Goal: Task Accomplishment & Management: Manage account settings

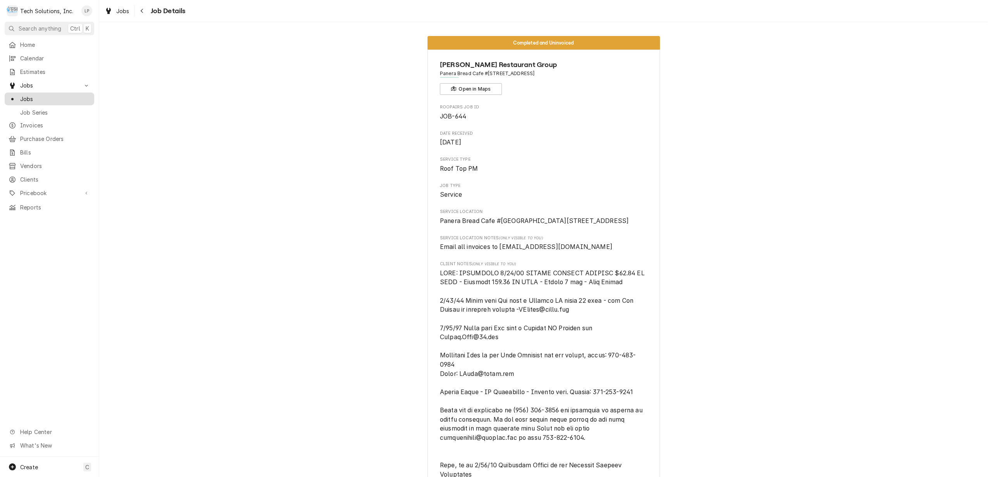
click at [25, 95] on span "Jobs" at bounding box center [55, 99] width 70 height 8
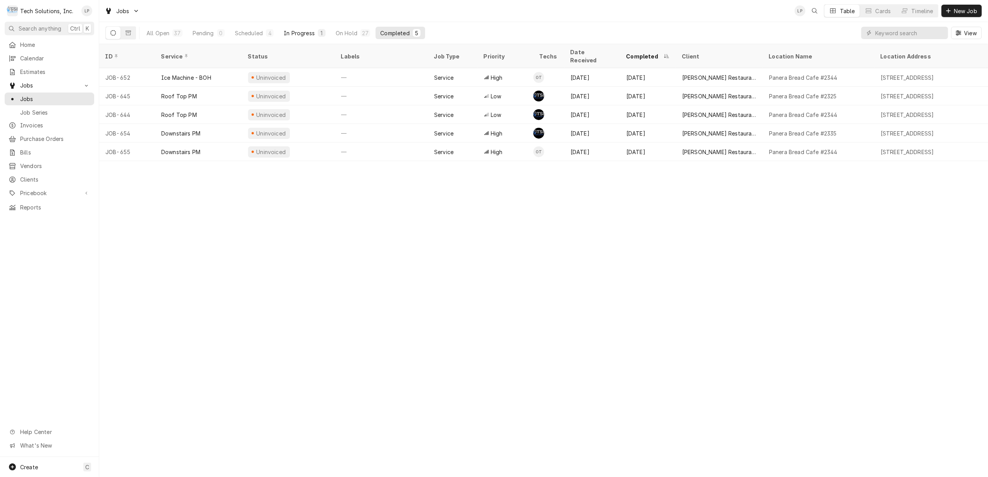
click at [301, 31] on div "In Progress" at bounding box center [299, 33] width 31 height 8
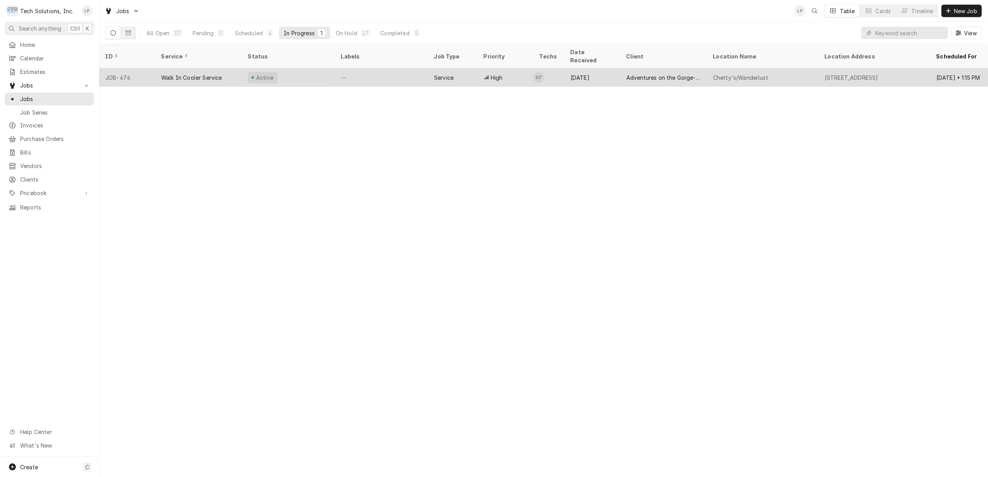
click at [304, 70] on div "Active" at bounding box center [288, 77] width 93 height 19
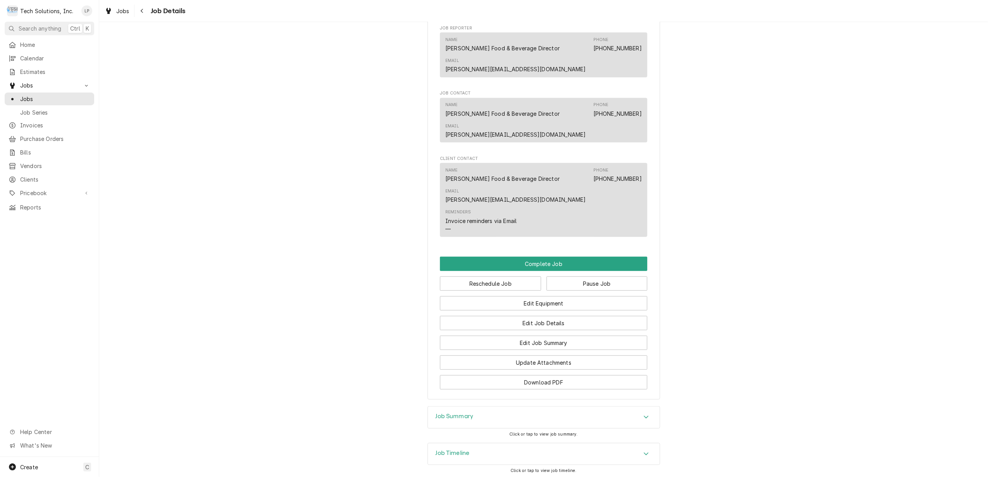
scroll to position [579, 0]
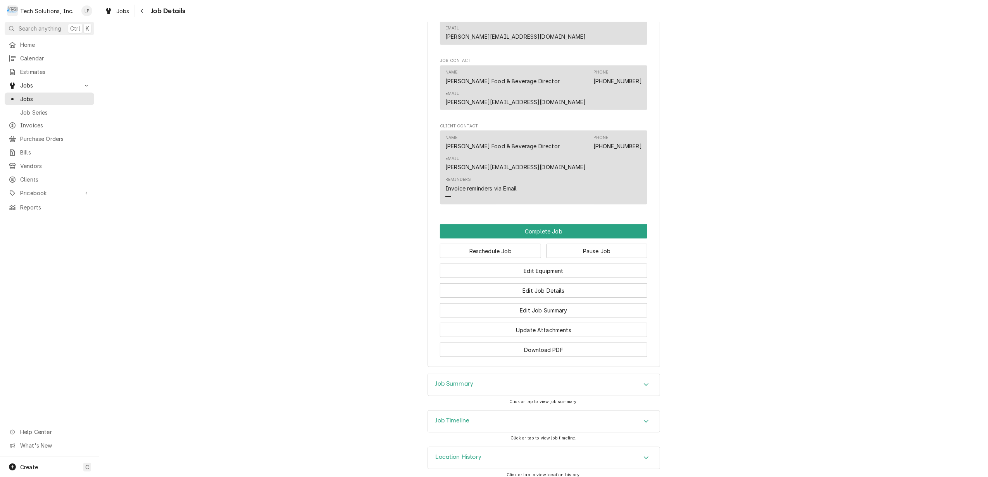
click at [633, 414] on div "Job Timeline" at bounding box center [544, 422] width 232 height 22
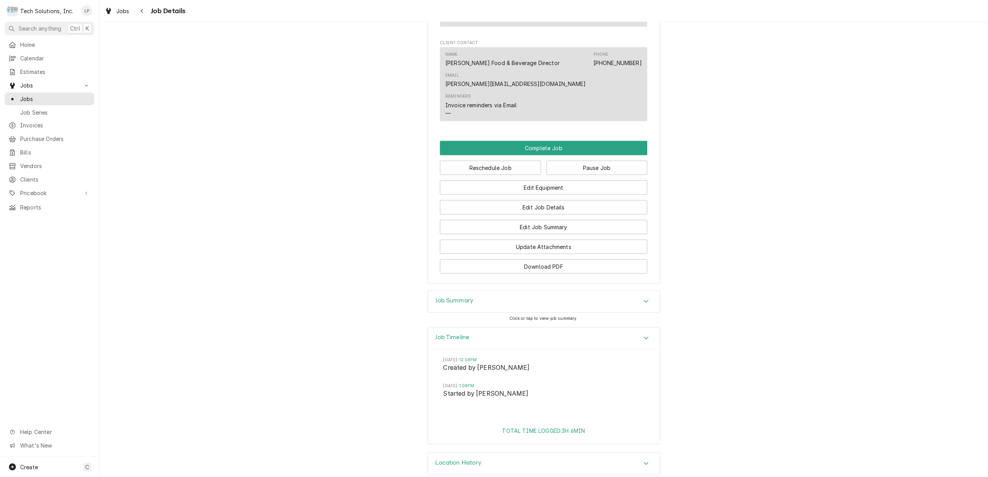
scroll to position [668, 0]
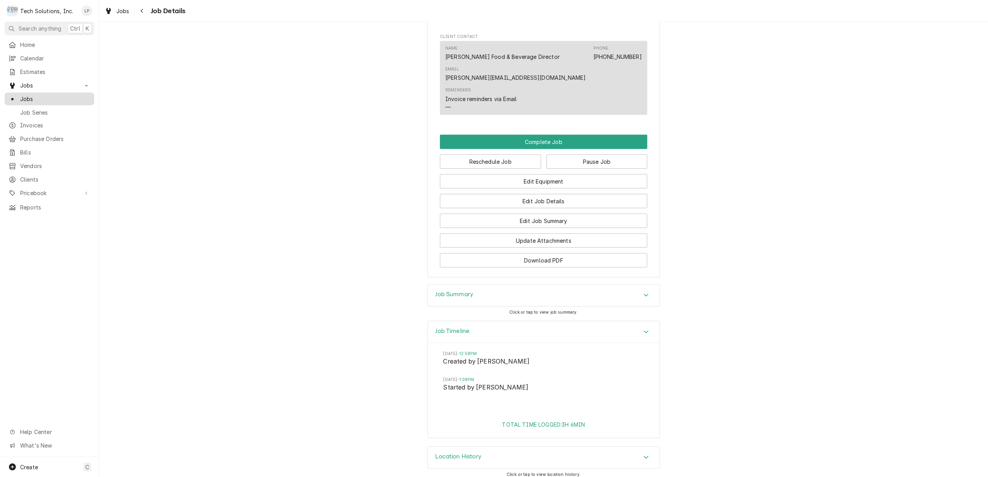
click at [31, 95] on span "Jobs" at bounding box center [55, 99] width 70 height 8
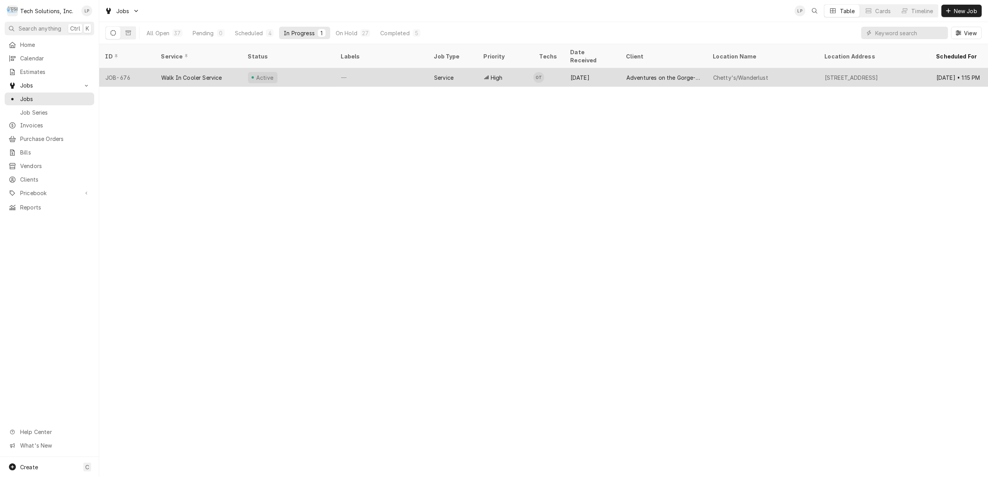
click at [143, 68] on div "JOB-676" at bounding box center [127, 77] width 56 height 19
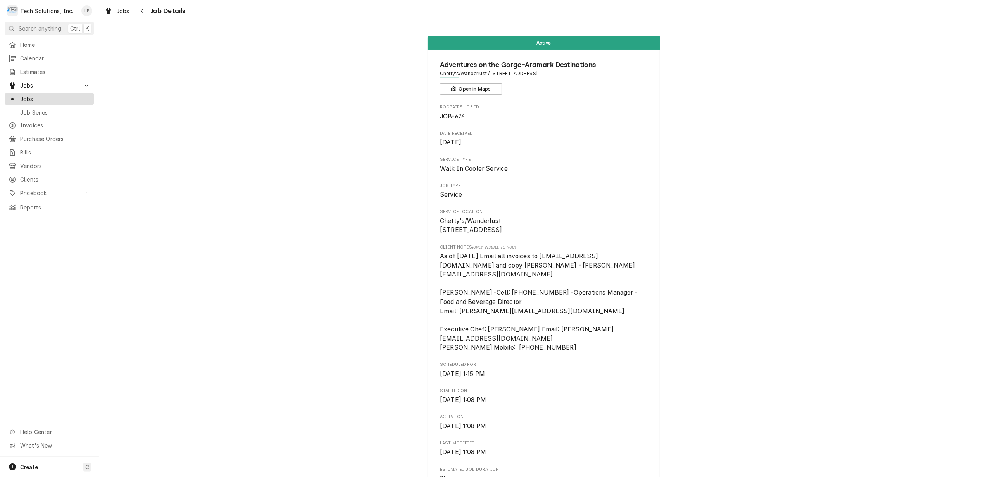
click at [24, 96] on span "Jobs" at bounding box center [55, 99] width 70 height 8
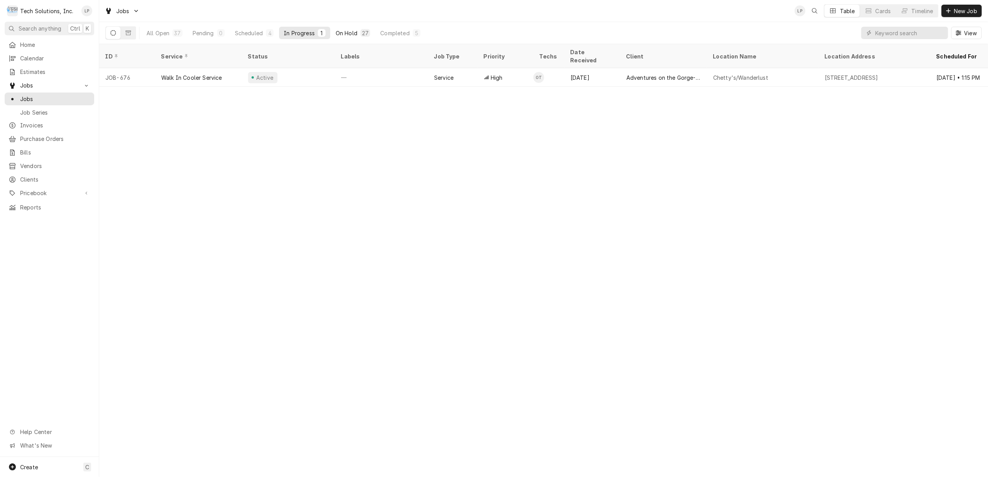
click at [341, 34] on div "On Hold" at bounding box center [347, 33] width 22 height 8
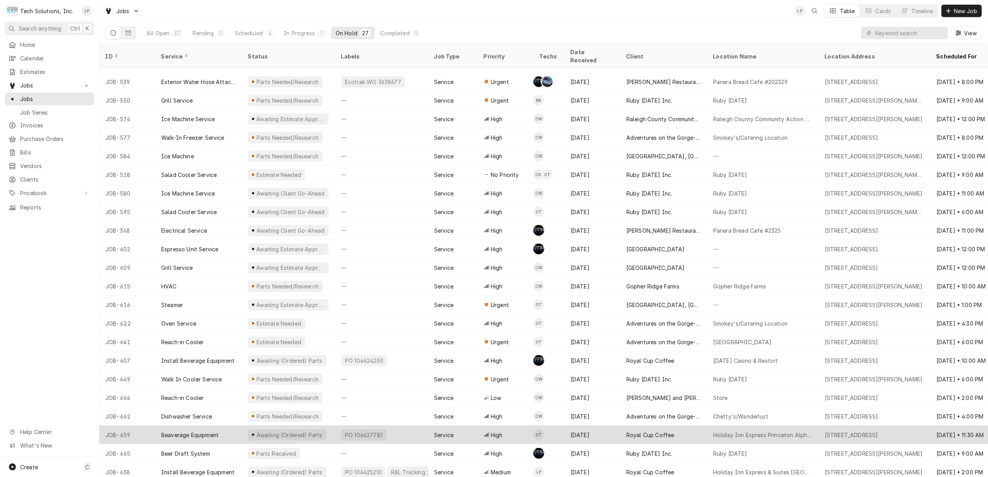
scroll to position [92, 0]
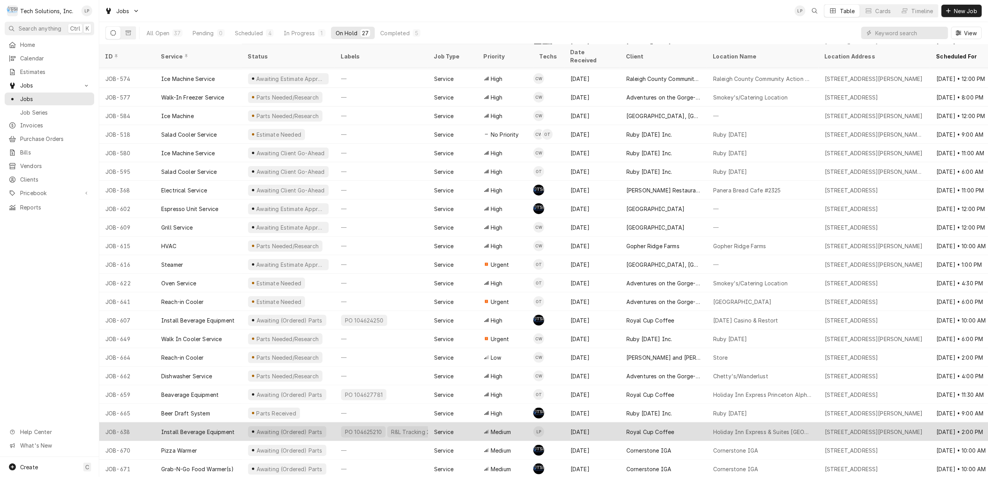
click at [647, 428] on div "Royal Cup Coffee" at bounding box center [650, 432] width 48 height 8
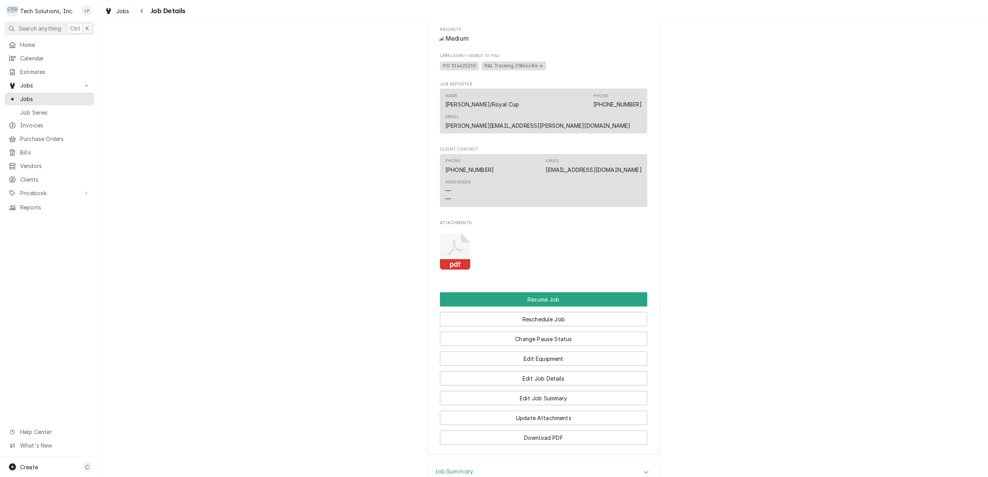
scroll to position [857, 0]
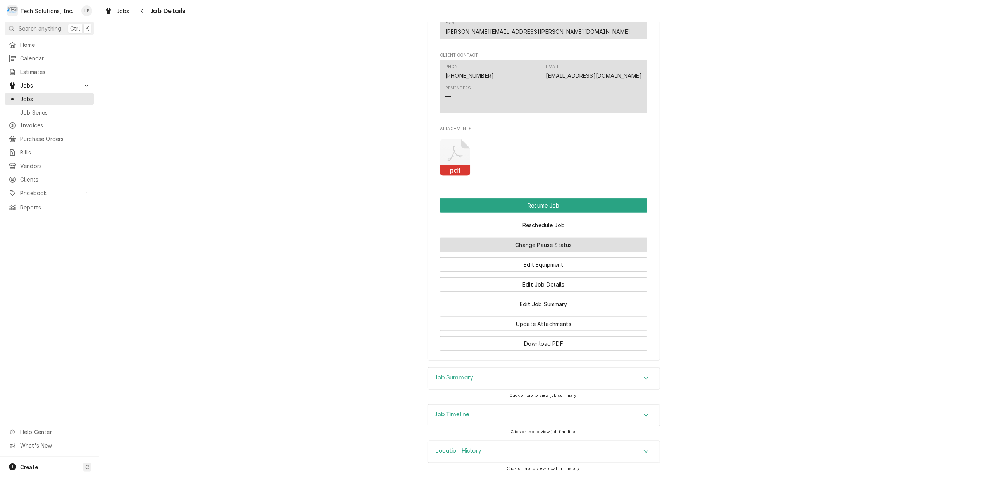
click at [587, 245] on button "Change Pause Status" at bounding box center [543, 245] width 207 height 14
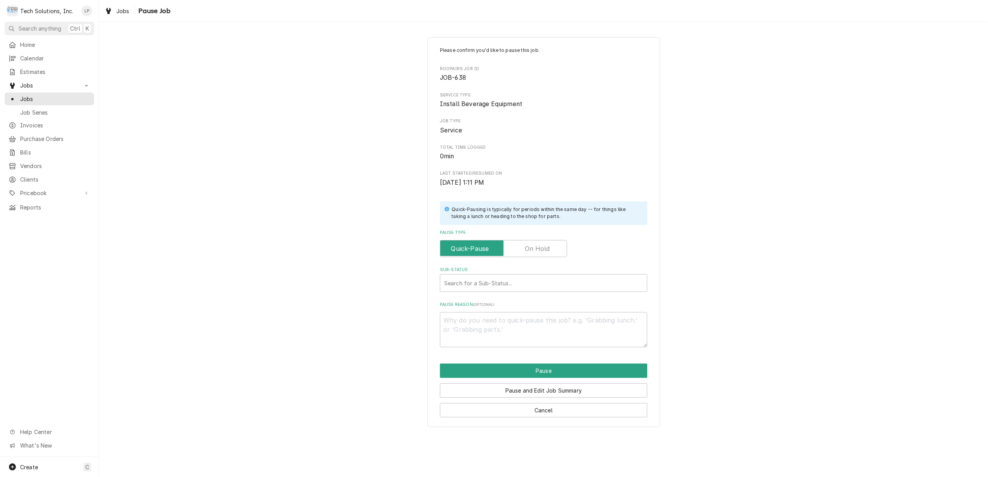
click at [540, 247] on label "Pause Type" at bounding box center [503, 248] width 127 height 17
click at [540, 247] on input "Pause Type" at bounding box center [503, 248] width 120 height 17
checkbox input "true"
click at [542, 279] on div "Sub-Status" at bounding box center [543, 283] width 199 height 14
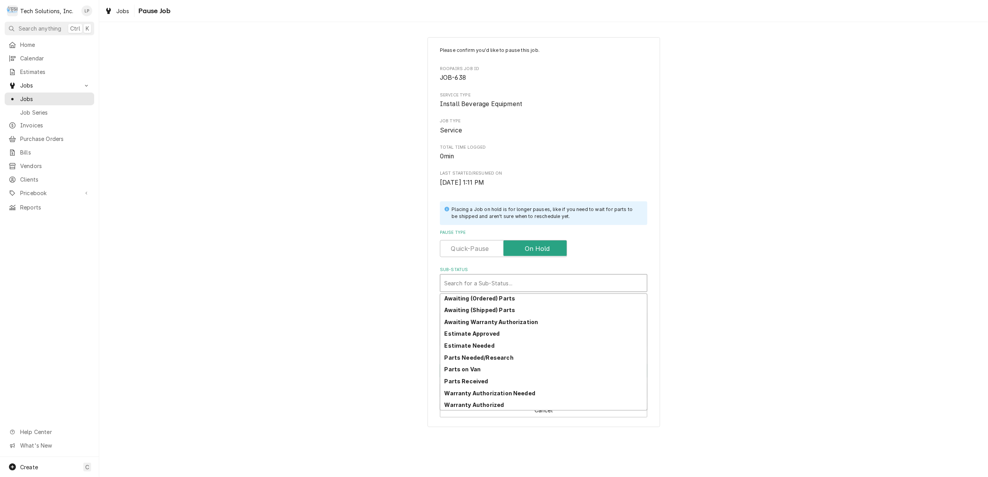
scroll to position [38, 0]
click at [597, 379] on div "Parts Received" at bounding box center [543, 381] width 206 height 12
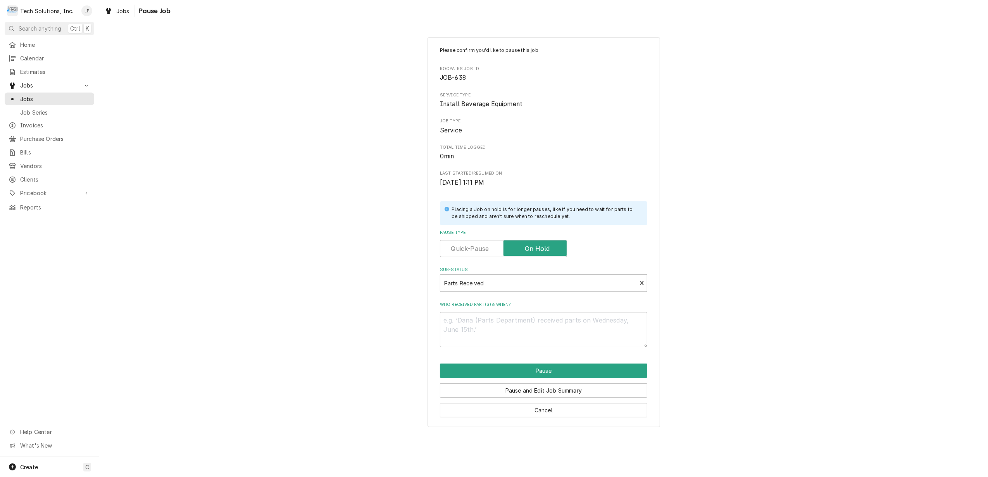
click at [749, 354] on div "Please confirm you'd like to pause this job. Roopairs Job ID JOB-638 Service Ty…" at bounding box center [543, 232] width 888 height 404
click at [618, 322] on textarea "Who received part(s) & when?" at bounding box center [543, 329] width 207 height 35
type textarea "x"
type textarea "J"
type textarea "x"
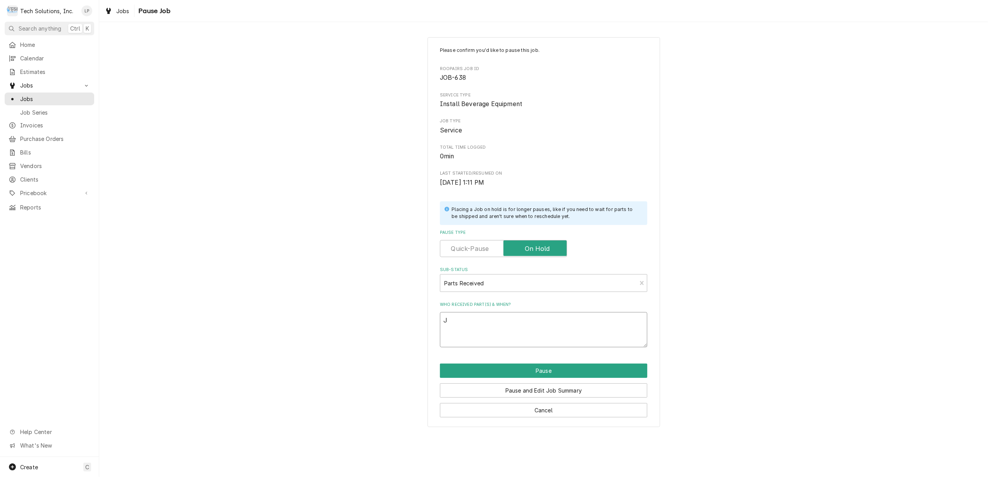
type textarea "Jo"
type textarea "x"
type textarea "Joe"
type textarea "x"
type textarea "Joe"
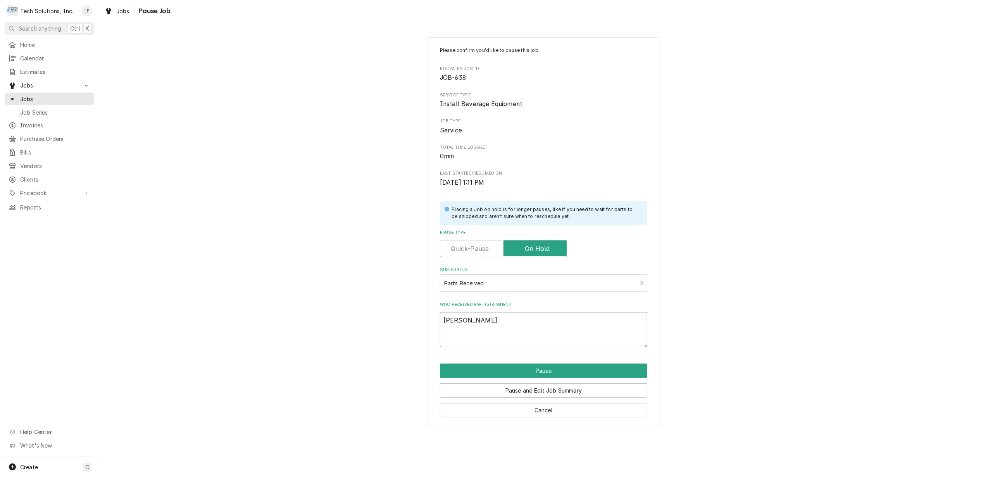
type textarea "x"
type textarea "Joe g"
type textarea "x"
type textarea "Joe"
type textarea "x"
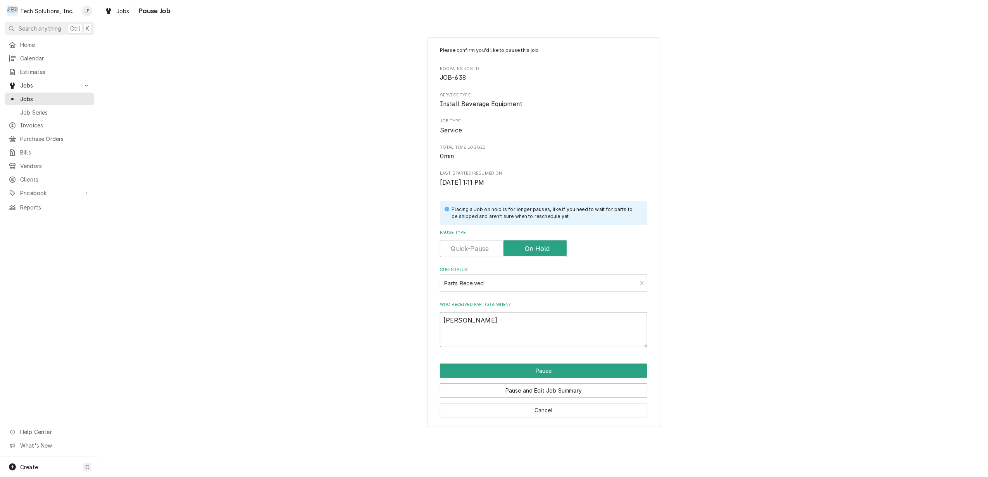
type textarea "Joe r"
type textarea "x"
type textarea "Joe re"
type textarea "x"
type textarea "Joe rec"
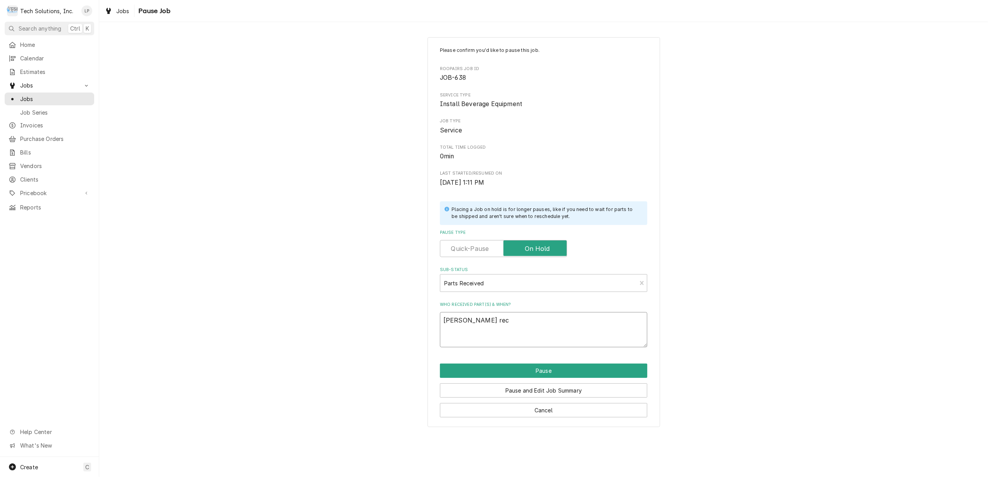
type textarea "x"
type textarea "Joe reci"
type textarea "x"
type textarea "Joe recie"
type textarea "x"
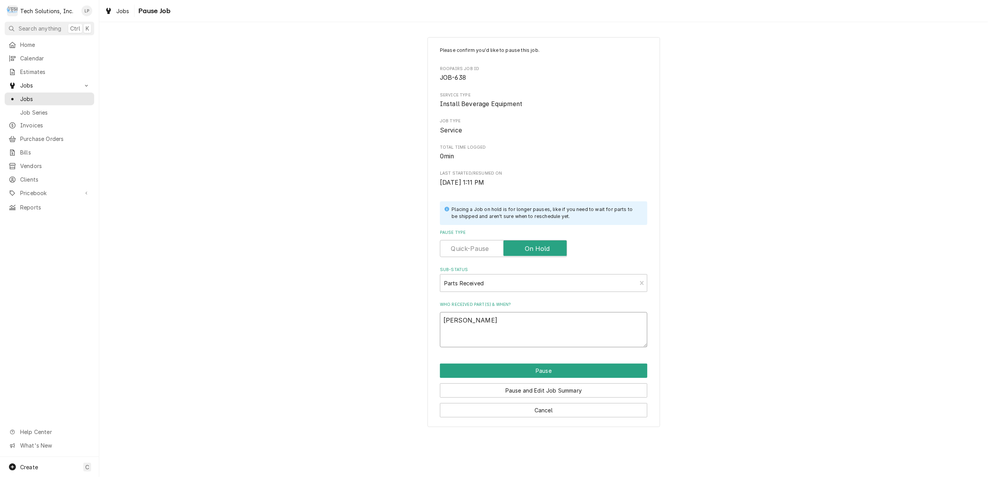
type textarea "Joe reciev"
type textarea "x"
type textarea "Joe recieve"
type textarea "x"
type textarea "Joe recieved"
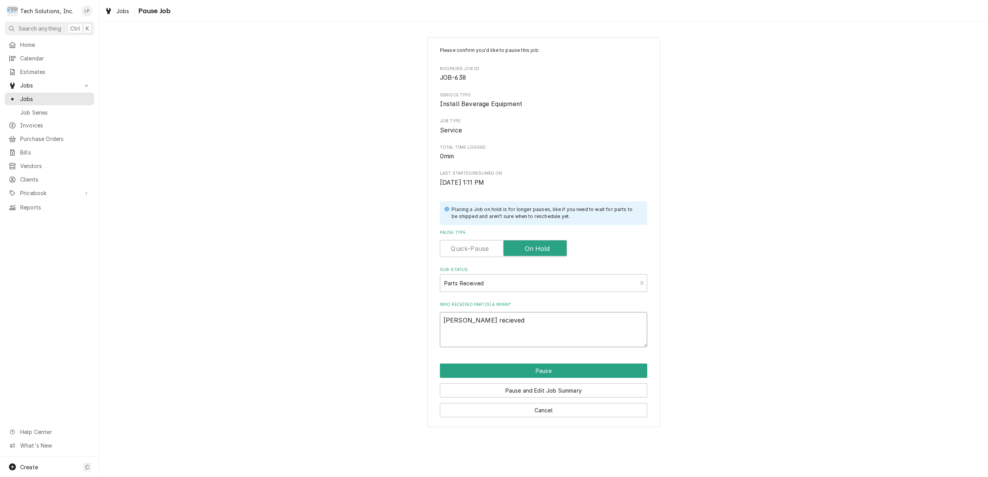
type textarea "x"
type textarea "Joe recieved"
type textarea "x"
type textarea "Joe recieved Q"
type textarea "x"
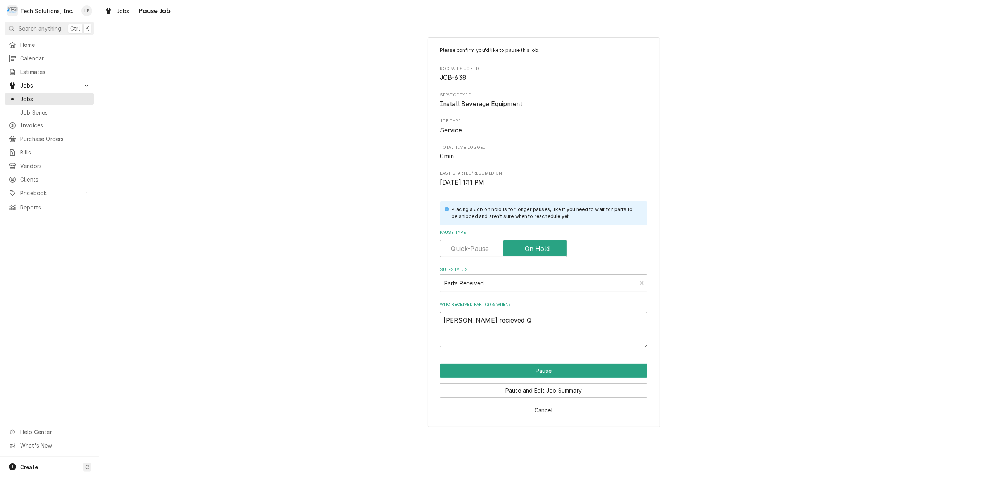
type textarea "Joe recieved Qu"
type textarea "x"
type textarea "Joe recieved Que"
type textarea "x"
type textarea "Joe recieved Ques"
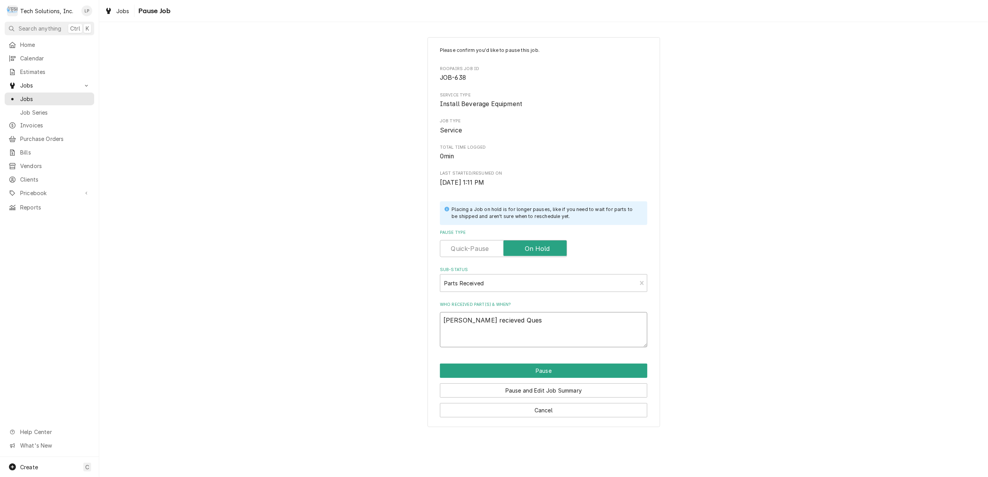
type textarea "x"
type textarea "Joe recieved Quest"
type textarea "x"
type textarea "Joe recieved Quest"
type textarea "x"
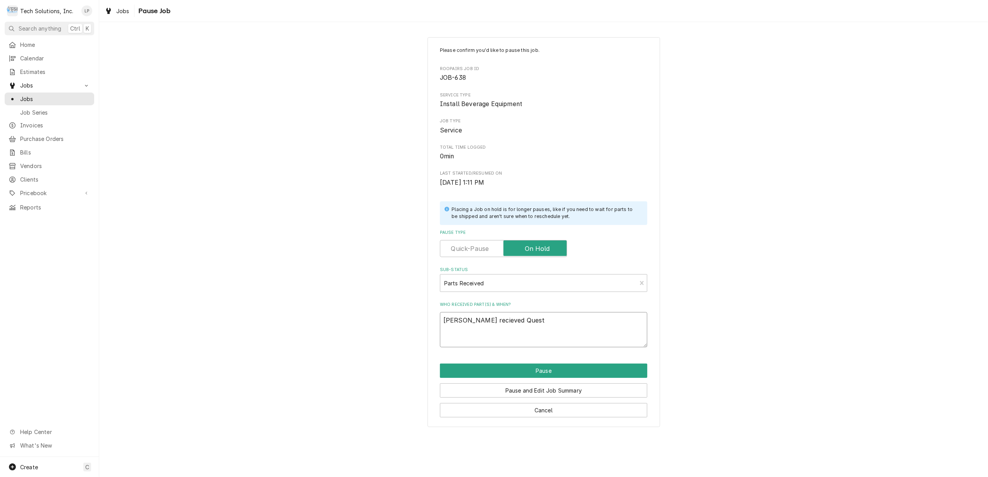
type textarea "Joe recieved Quest 4"
type textarea "x"
type textarea "Joe recieved Quest 40"
type textarea "x"
type textarea "Joe recieved Quest 400"
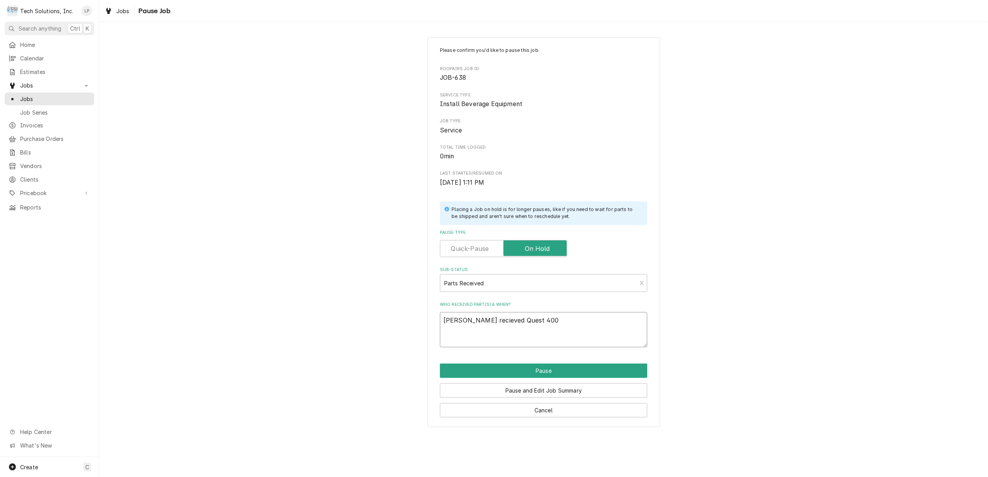
type textarea "x"
type textarea "Joe recieved Quest 4000"
type textarea "x"
type textarea "Joe recieved Quest 4000"
type textarea "x"
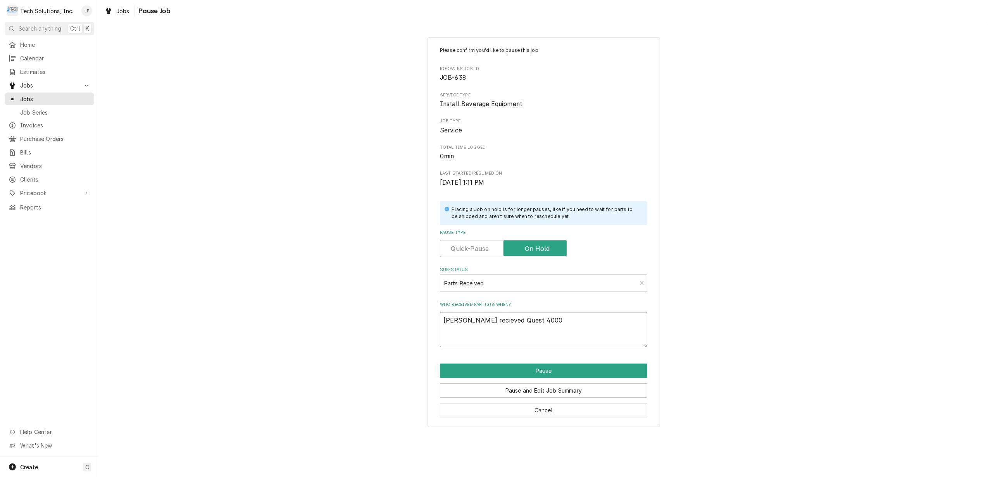
type textarea "Joe recieved Quest 4000 J"
type textarea "x"
type textarea "Joe recieved Quest 4000 Ju"
type textarea "x"
type textarea "Joe recieved Quest 4000 Jui"
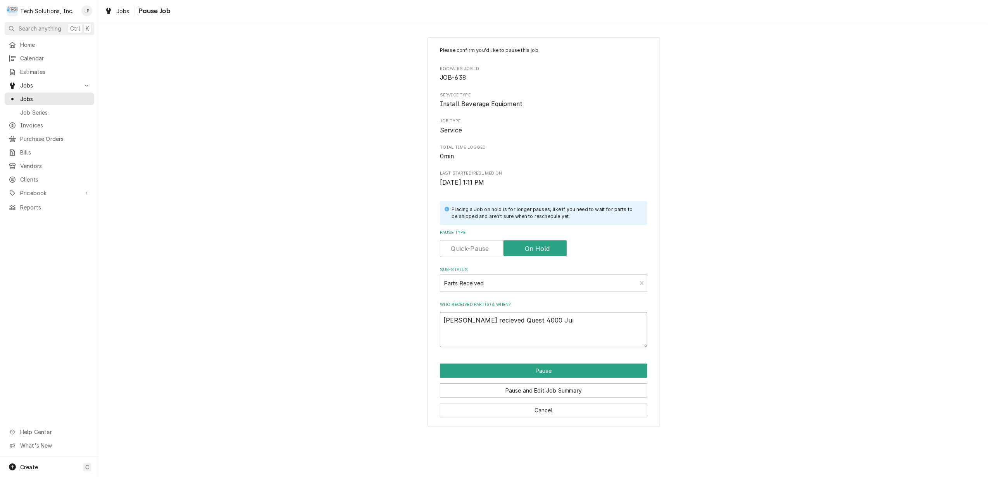
type textarea "x"
type textarea "Joe recieved Quest 4000 Juic"
type textarea "x"
type textarea "Joe recieved Quest 4000 Juice"
type textarea "x"
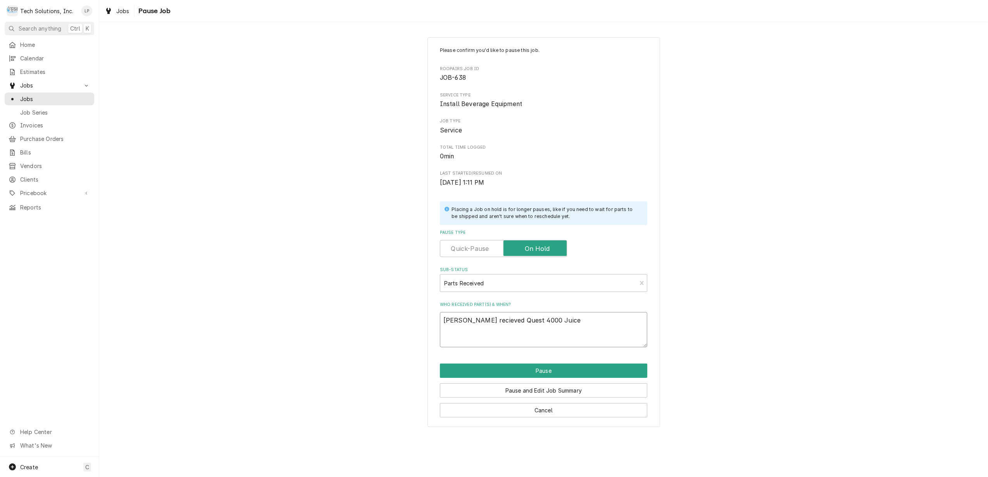
type textarea "Joe recieved Quest 4000 Juice"
type textarea "x"
type textarea "Joe recieved Quest 4000 Juice m"
type textarea "x"
type textarea "Joe recieved Quest 4000 Juice ma"
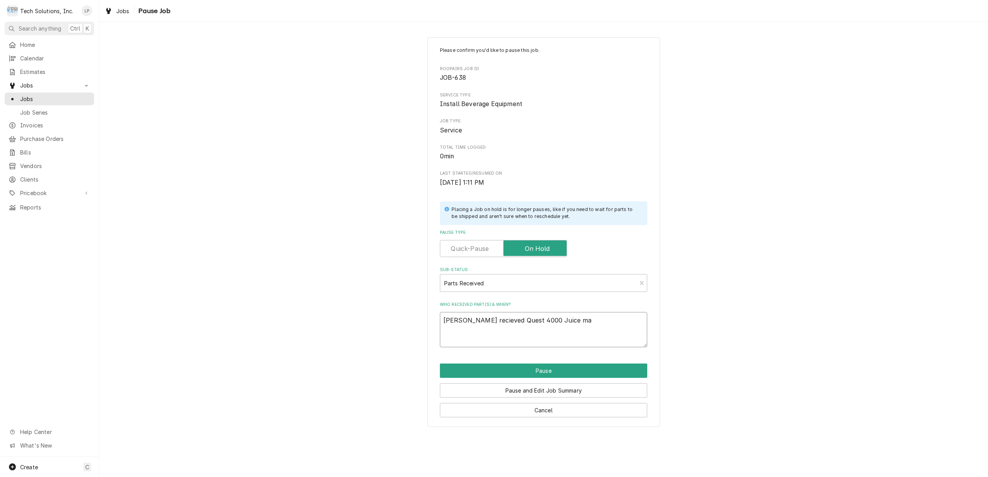
type textarea "x"
type textarea "Joe recieved Quest 4000 Juice mac"
type textarea "x"
type textarea "Joe recieved Quest 4000 Juice mach"
type textarea "x"
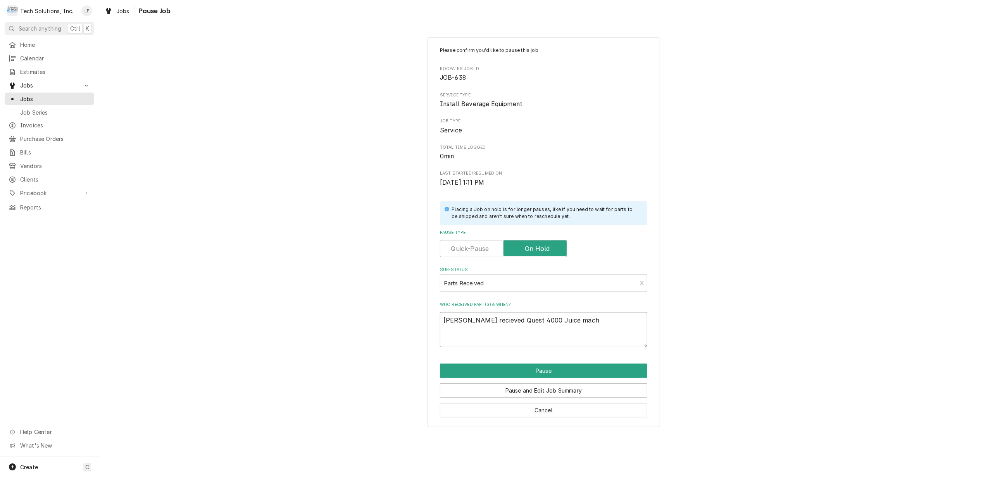
type textarea "Joe recieved Quest 4000 Juice machi"
type textarea "x"
type textarea "Joe recieved Quest 4000 Juice machin"
type textarea "x"
type textarea "Joe recieved Quest 4000 Juice machine"
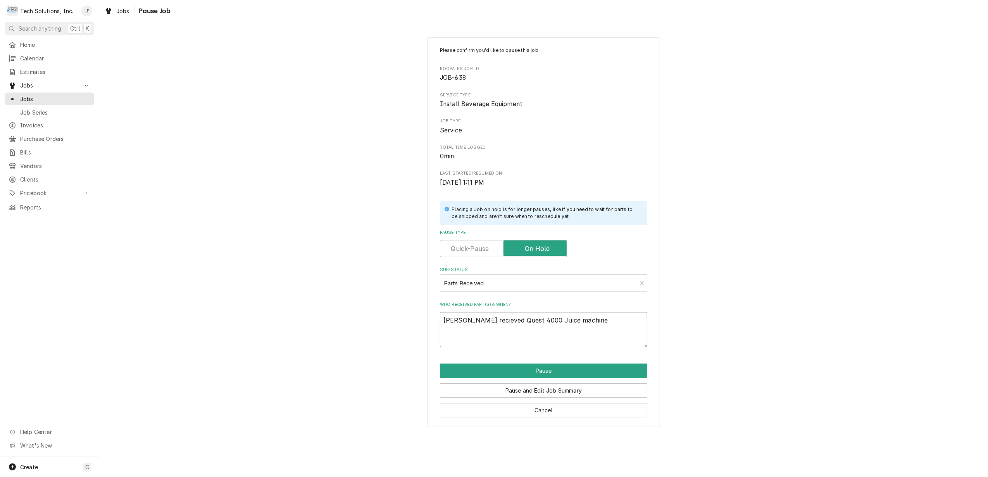
type textarea "x"
type textarea "Joe recieved Quest 4000 Juice machine"
type textarea "x"
type textarea "Joe recieved Quest 4000 Juice machine o"
type textarea "x"
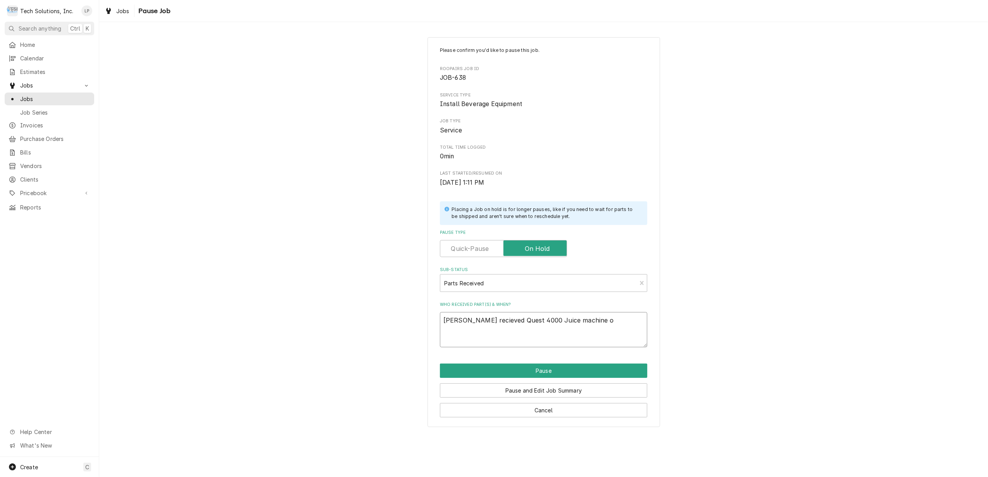
type textarea "Joe recieved Quest 4000 Juice machine on"
type textarea "x"
type textarea "Joe recieved Quest 4000 Juice machine on"
type textarea "x"
type textarea "Joe recieved Quest 4000 Juice machine on h"
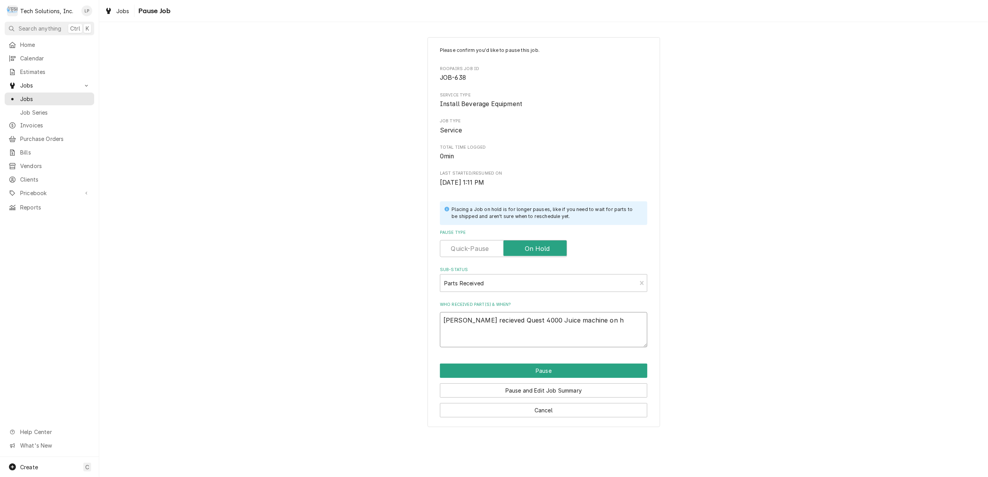
type textarea "x"
type textarea "Joe recieved Quest 4000 Juice machine on hi"
type textarea "x"
type textarea "Joe recieved Quest 4000 Juice machine on his"
type textarea "x"
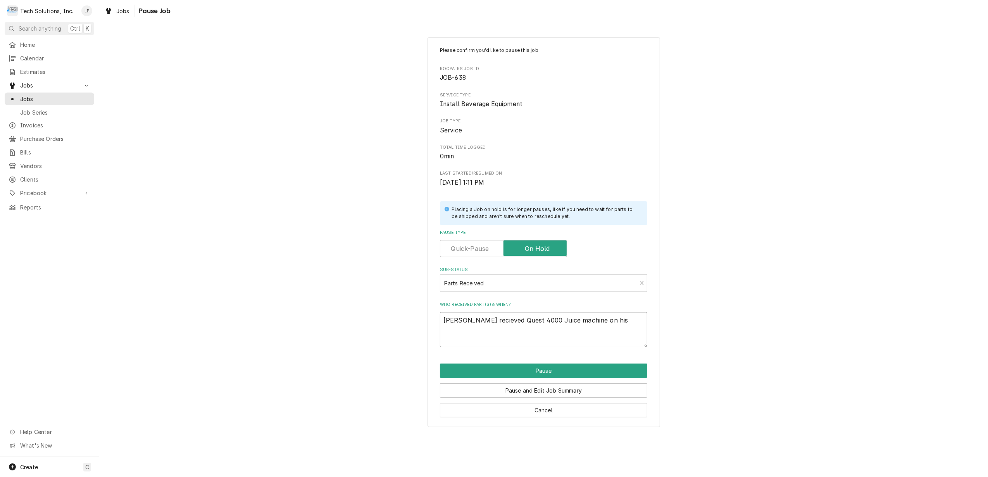
type textarea "Joe recieved Quest 4000 Juice machine on his"
type textarea "x"
type textarea "Joe recieved Quest 4000 Juice machine on his t"
type textarea "x"
type textarea "Joe recieved Quest 4000 Juice machine on his tr"
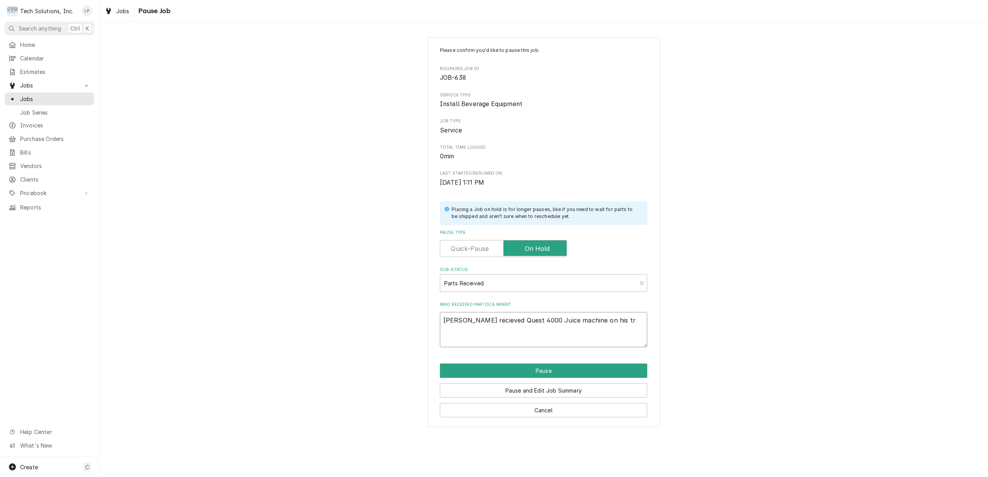
type textarea "x"
type textarea "Joe recieved Quest 4000 Juice machine on his tru"
type textarea "x"
type textarea "Joe recieved Quest 4000 Juice machine on his truc"
type textarea "x"
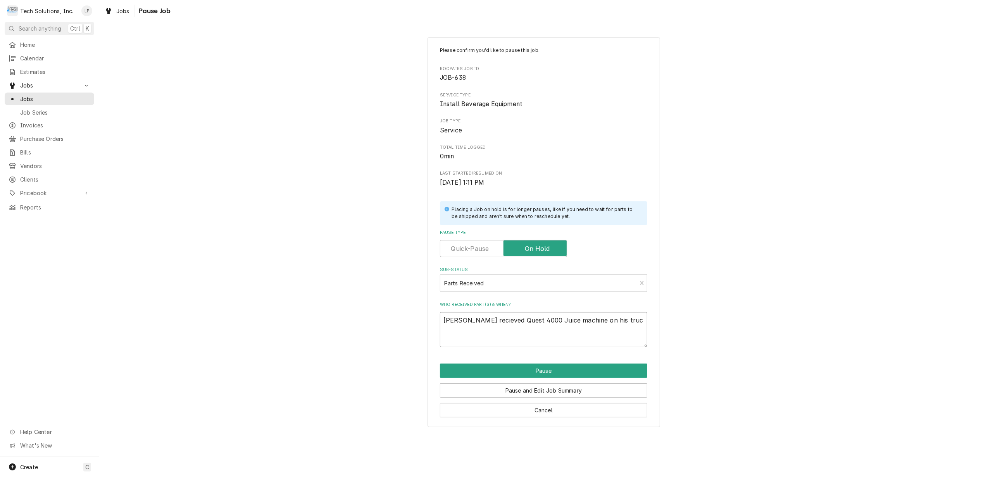
type textarea "Joe recieved Quest 4000 Juice machine on his truck"
type textarea "x"
type textarea "Joe recieved Quest 4000 Juice machine on his truck"
type textarea "x"
type textarea "Joe recieved Quest 4000 Juice machine on his truck M"
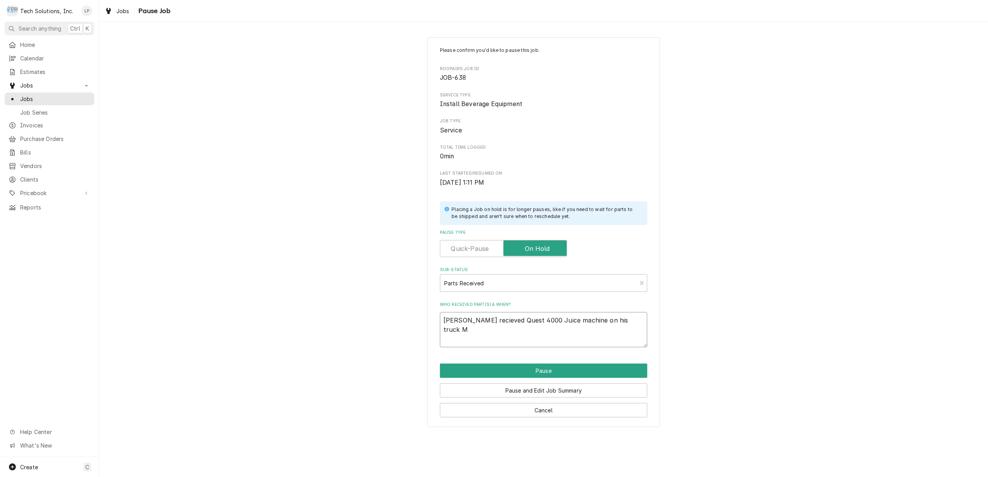
type textarea "x"
type textarea "Joe recieved Quest 4000 Juice machine on his truck Mo"
type textarea "x"
type textarea "Joe recieved Quest 4000 Juice machine on his truck Mon"
type textarea "x"
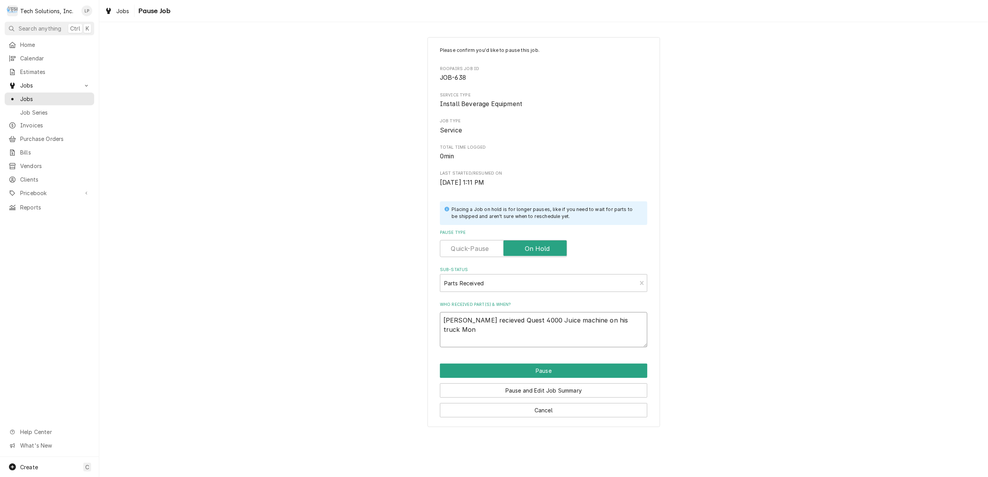
type textarea "Joe recieved Quest 4000 Juice machine on his truck Mond"
type textarea "x"
type textarea "Joe recieved Quest 4000 Juice machine on his truck Monda"
type textarea "x"
type textarea "Joe recieved Quest 4000 Juice machine on his truck Monday"
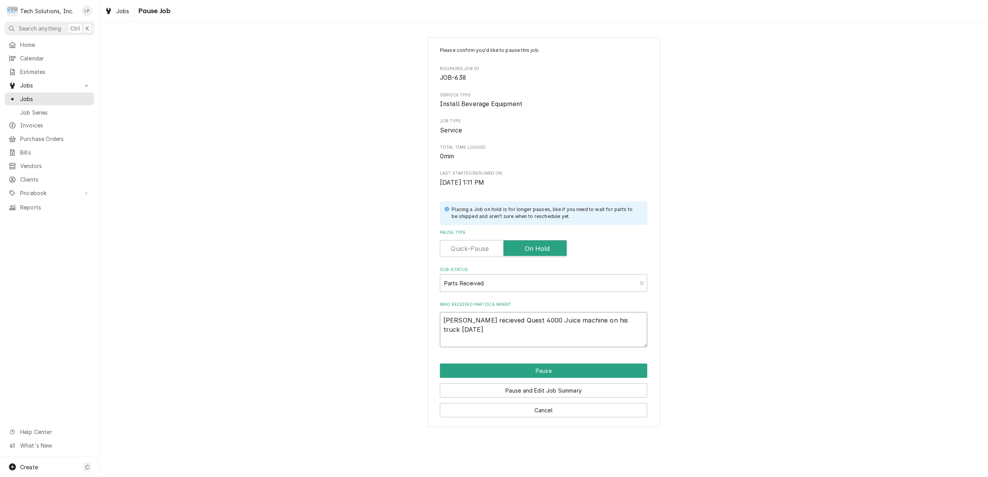
type textarea "x"
type textarea "Joe recieved Quest 4000 Juice machine on his truck Monday"
type textarea "x"
type textarea "Joe recieved Quest 4000 Juice machine on his truck Monday 9"
type textarea "x"
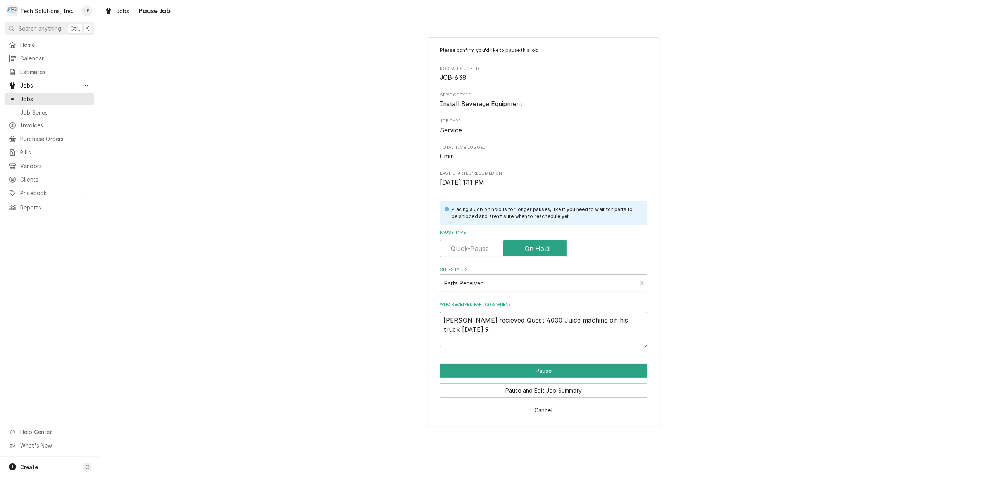
type textarea "Joe recieved Quest 4000 Juice machine on his truck Monday 9/"
type textarea "x"
type textarea "Joe recieved Quest 4000 Juice machine on his truck Monday 9/1"
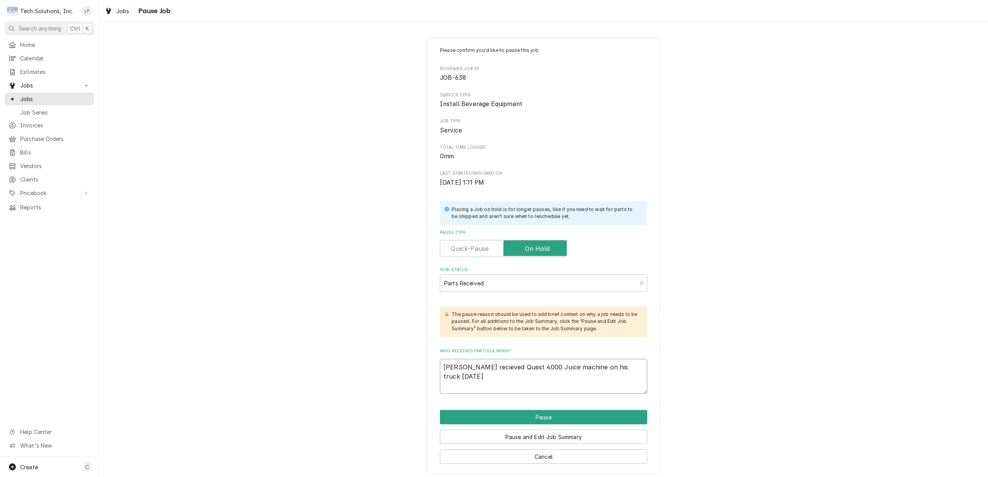
type textarea "x"
type textarea "Joe recieved Quest 4000 Juice machine on his truck Monday 9/15"
type textarea "x"
type textarea "Joe recieved Quest 4000 Juice machine on his truck Monday 9/15/"
type textarea "x"
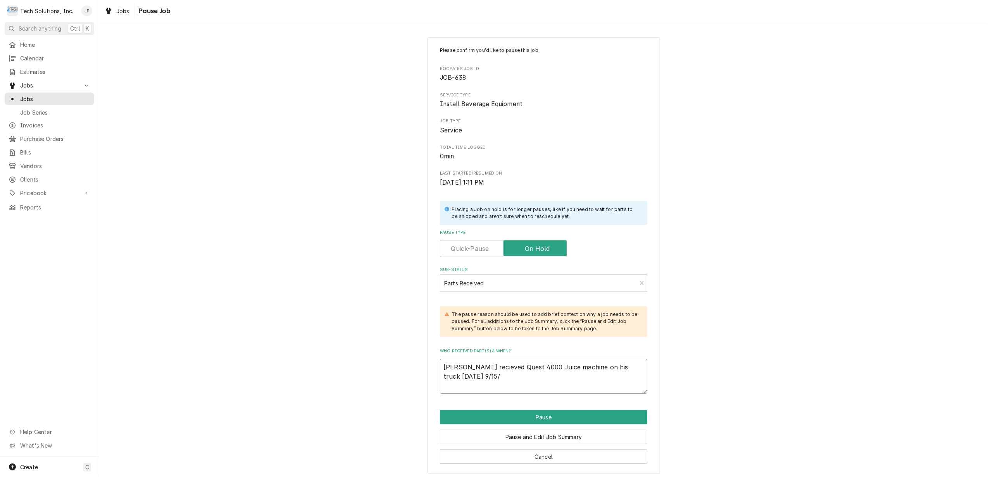
type textarea "Joe recieved Quest 4000 Juice machine on his truck Monday 9/15/2"
type textarea "x"
type textarea "Joe recieved Quest 4000 Juice machine on his truck Monday 9/15/25"
type textarea "x"
type textarea "[PERSON_NAME] recieved Quest 4000 Juice machine on his truck [DATE]."
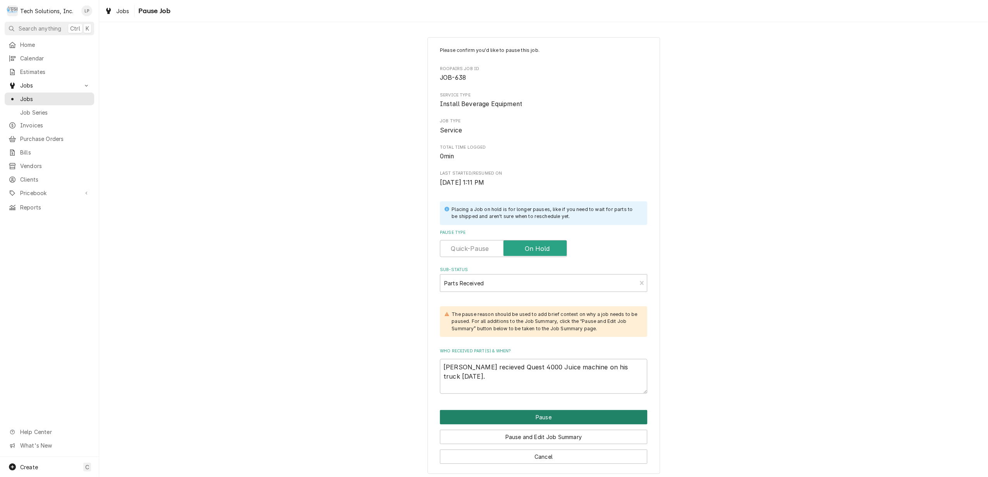
click at [536, 419] on button "Pause" at bounding box center [543, 417] width 207 height 14
type textarea "x"
